Goal: Task Accomplishment & Management: Use online tool/utility

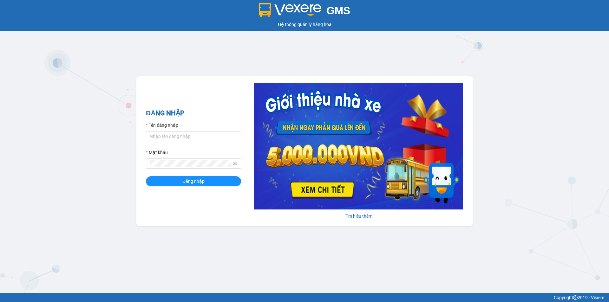
click at [189, 144] on form "Tên đăng nhập Mật khẩu Đăng nhập" at bounding box center [193, 154] width 95 height 65
drag, startPoint x: 198, startPoint y: 140, endPoint x: 209, endPoint y: 141, distance: 10.8
click at [198, 140] on input "Tên đăng nhập" at bounding box center [193, 136] width 95 height 10
type input "kieuoanh.tankimchi"
click at [146, 176] on button "Đăng nhập" at bounding box center [193, 181] width 95 height 10
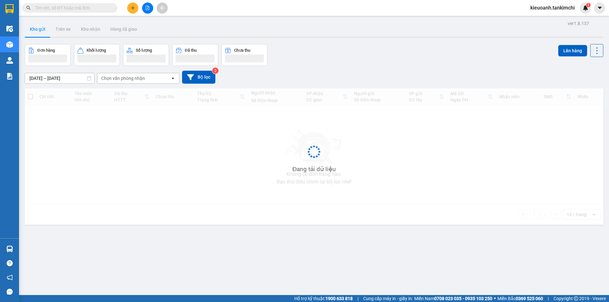
click at [78, 6] on input "text" at bounding box center [72, 7] width 75 height 7
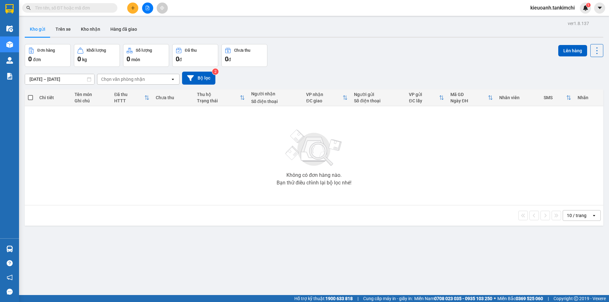
paste input "0353402125"
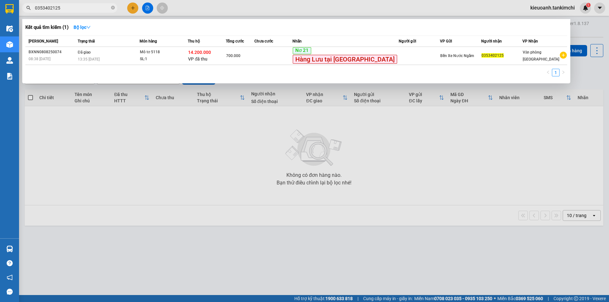
type input "0353402125"
